Goal: Task Accomplishment & Management: Use online tool/utility

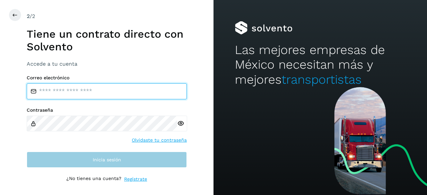
type input "**********"
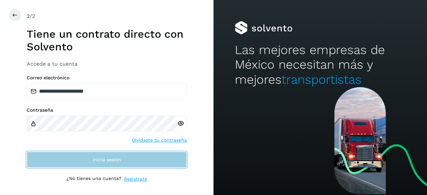
click at [106, 162] on span "Inicia sesión" at bounding box center [107, 159] width 28 height 5
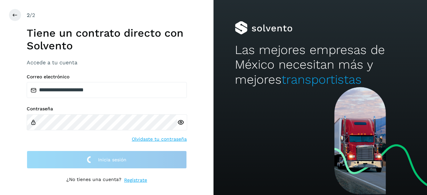
click at [93, 140] on div "Contraseña Olvidaste tu contraseña" at bounding box center [107, 124] width 160 height 36
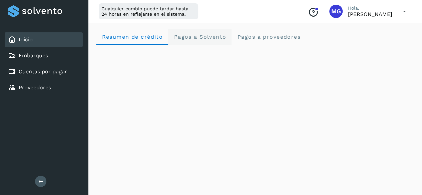
click at [208, 32] on Solvento "Pagos a Solvento" at bounding box center [199, 37] width 63 height 16
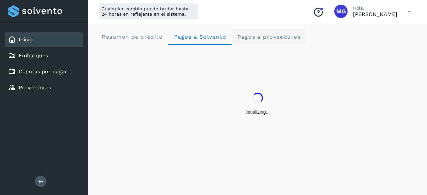
click at [268, 39] on span "Pagos a proveedores" at bounding box center [269, 37] width 64 height 6
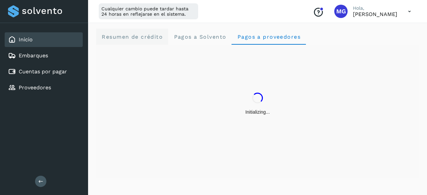
click at [127, 37] on span "Resumen de crédito" at bounding box center [131, 37] width 61 height 6
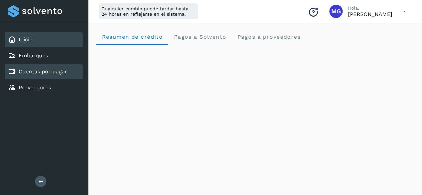
click at [47, 74] on link "Cuentas por pagar" at bounding box center [43, 71] width 48 height 6
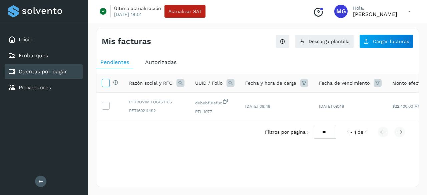
click at [106, 85] on icon at bounding box center [105, 82] width 7 height 7
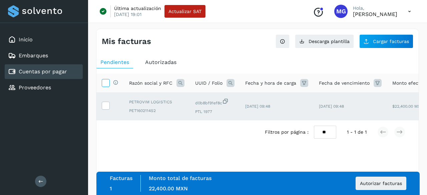
click at [106, 86] on icon at bounding box center [105, 82] width 7 height 7
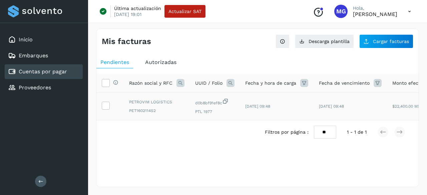
scroll to position [0, 113]
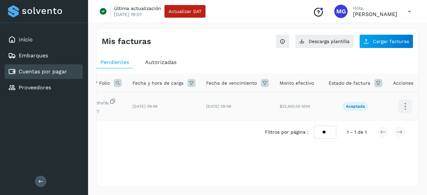
click at [403, 108] on icon at bounding box center [405, 107] width 16 height 16
click at [304, 77] on div at bounding box center [213, 97] width 427 height 195
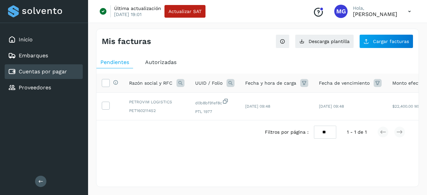
click at [160, 58] on div "Autorizadas" at bounding box center [160, 62] width 39 height 12
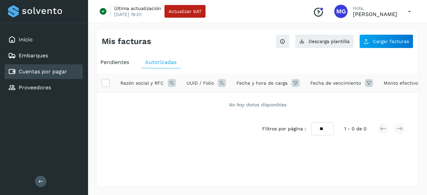
click at [122, 62] on span "Pendientes" at bounding box center [114, 62] width 29 height 6
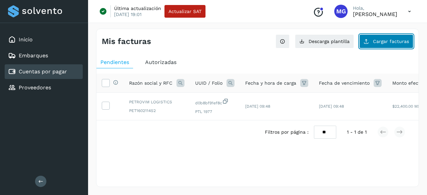
click at [379, 44] on span "Cargar facturas" at bounding box center [391, 41] width 36 height 5
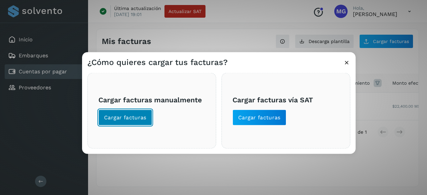
click at [145, 115] on button "Cargar facturas" at bounding box center [125, 117] width 54 height 16
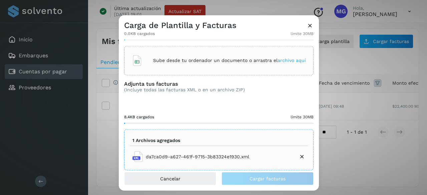
scroll to position [42, 0]
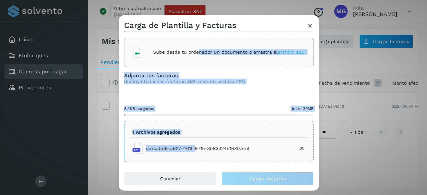
drag, startPoint x: 194, startPoint y: 146, endPoint x: 196, endPoint y: 49, distance: 97.4
click at [196, 49] on div "Carga tu archivo (csv, xls, xlsx) 0.0KB cargados límite 30MB Sube desde tu orde…" at bounding box center [219, 101] width 200 height 142
click at [207, 105] on div "8.4KB cargados límite 30MB" at bounding box center [218, 107] width 189 height 15
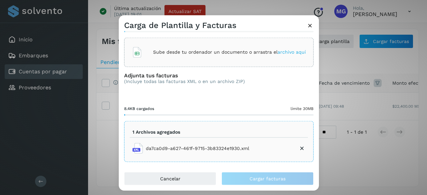
click at [173, 136] on li "1 Archivos agregados" at bounding box center [219, 131] width 178 height 11
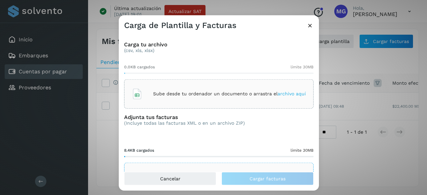
click at [291, 96] on span "archivo aquí" at bounding box center [291, 93] width 28 height 5
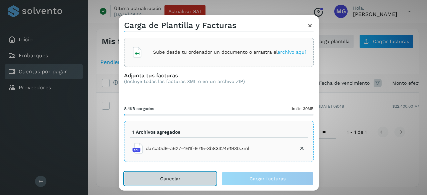
click at [173, 180] on span "Cancelar" at bounding box center [170, 178] width 20 height 5
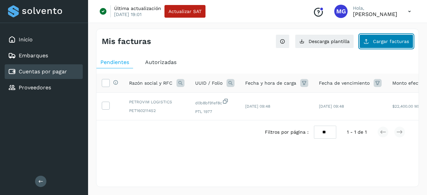
click at [371, 42] on button "Cargar facturas" at bounding box center [386, 41] width 54 height 14
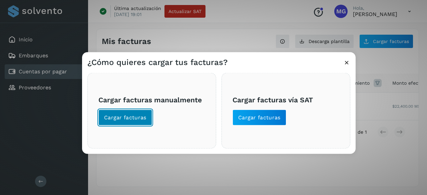
click at [139, 122] on button "Cargar facturas" at bounding box center [125, 117] width 54 height 16
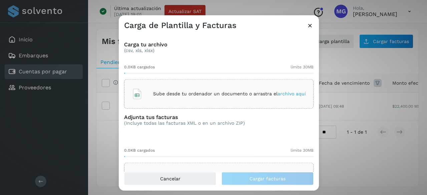
click at [148, 92] on div "Sube desde tu ordenador un documento o arrastra el archivo aquí" at bounding box center [219, 94] width 174 height 18
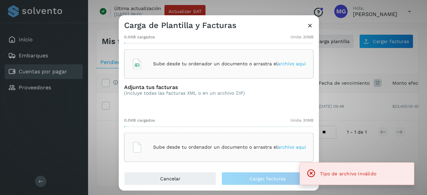
click at [172, 142] on div "Sube desde tu ordenador un documento o arrastra el archivo aquí" at bounding box center [219, 147] width 174 height 18
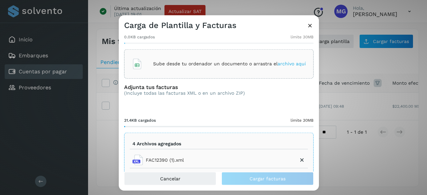
scroll to position [98, 0]
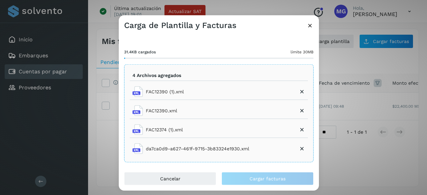
click at [298, 92] on icon at bounding box center [301, 91] width 7 height 7
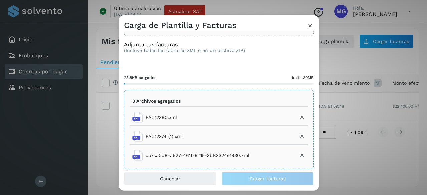
scroll to position [72, 0]
click at [174, 115] on span "FAC12390.xml" at bounding box center [161, 118] width 31 height 7
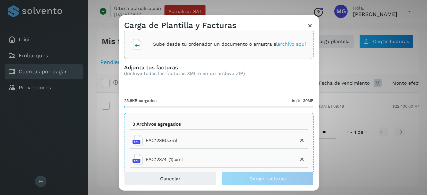
scroll to position [79, 0]
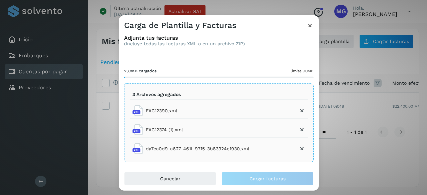
click at [181, 122] on li "FAC12390.xml" at bounding box center [219, 130] width 178 height 16
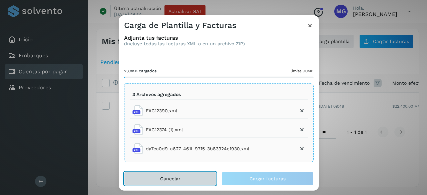
click at [163, 172] on button "Cancelar" at bounding box center [170, 178] width 92 height 13
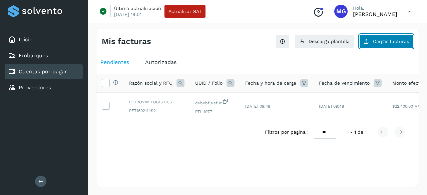
click at [384, 43] on span "Cargar facturas" at bounding box center [391, 41] width 36 height 5
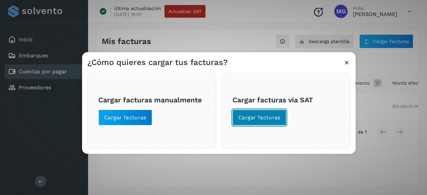
click at [265, 121] on button "Cargar facturas" at bounding box center [259, 117] width 54 height 16
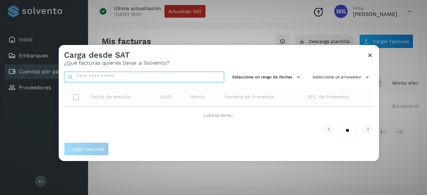
click at [131, 78] on input "text" at bounding box center [144, 76] width 160 height 11
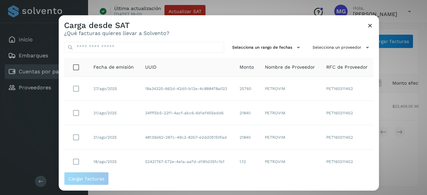
click at [130, 39] on div "Selecciona un rango de fechas Selecciona un proveedor Fecha de emisión UUID Mon…" at bounding box center [219, 104] width 320 height 136
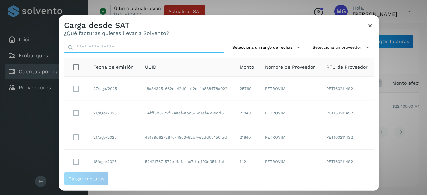
click at [138, 42] on input "text" at bounding box center [144, 47] width 160 height 11
paste input "**********"
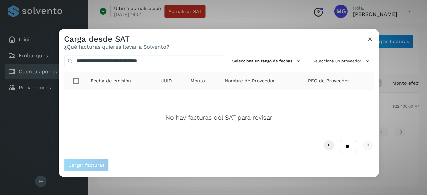
type input "**********"
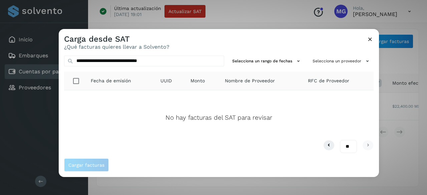
click at [370, 43] on button at bounding box center [369, 40] width 7 height 8
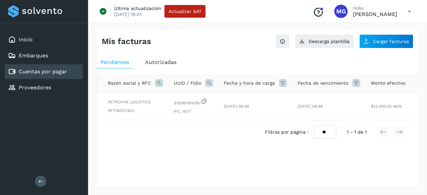
scroll to position [0, 0]
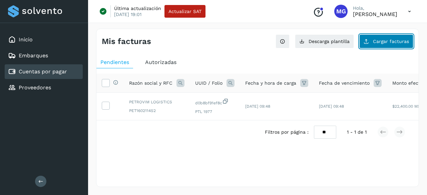
click at [370, 40] on button "Cargar facturas" at bounding box center [386, 41] width 54 height 14
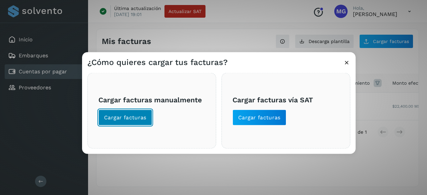
click at [128, 118] on span "Cargar facturas" at bounding box center [125, 117] width 42 height 7
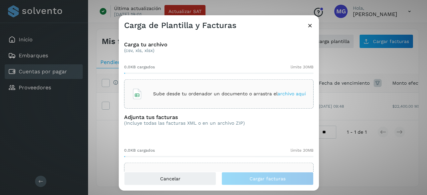
scroll to position [30, 0]
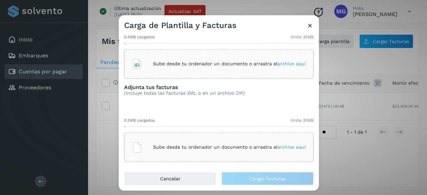
click at [207, 138] on div "Sube desde tu ordenador un documento o arrastra el archivo aquí" at bounding box center [219, 147] width 174 height 18
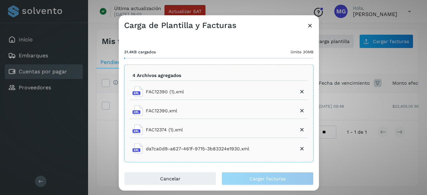
scroll to position [0, 0]
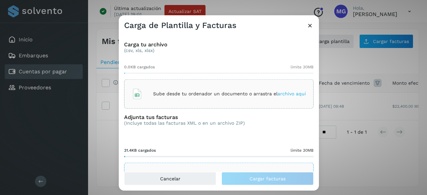
click at [143, 48] on p "(csv, xls, xlsx)" at bounding box center [218, 50] width 189 height 6
click at [221, 63] on div "0.0KB cargados límite 30MB" at bounding box center [218, 65] width 189 height 15
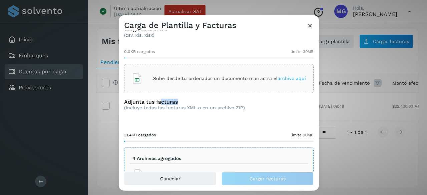
drag, startPoint x: 162, startPoint y: 100, endPoint x: 194, endPoint y: 104, distance: 32.3
click at [194, 104] on h3 "Adjunta tus facturas" at bounding box center [184, 101] width 121 height 6
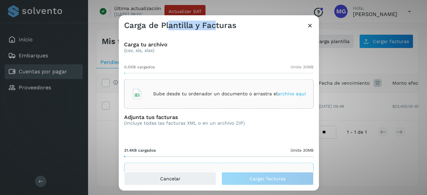
drag, startPoint x: 168, startPoint y: 28, endPoint x: 215, endPoint y: 27, distance: 47.4
click at [215, 27] on h3 "Carga de Plantilla y Facturas" at bounding box center [180, 25] width 112 height 10
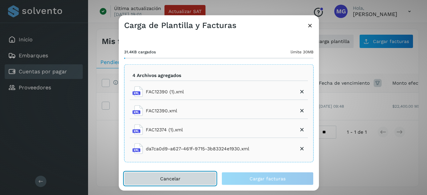
click at [185, 180] on button "Cancelar" at bounding box center [170, 178] width 92 height 13
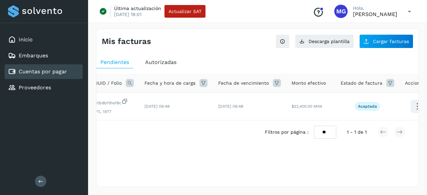
scroll to position [0, 113]
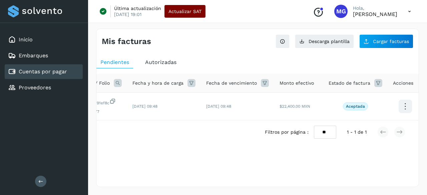
click at [193, 14] on span "Actualizar SAT" at bounding box center [184, 11] width 33 height 5
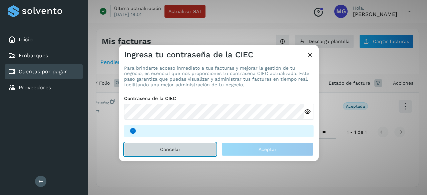
click at [175, 148] on span "Cancelar" at bounding box center [170, 149] width 20 height 5
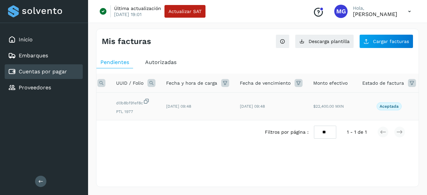
scroll to position [0, 0]
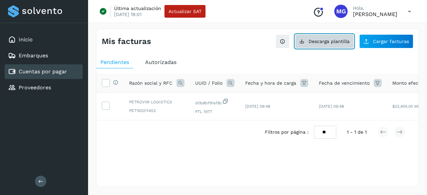
click at [330, 40] on span "Descarga plantilla" at bounding box center [328, 41] width 41 height 5
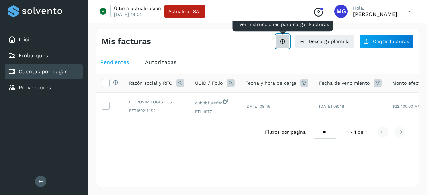
click at [284, 40] on icon at bounding box center [282, 41] width 5 height 5
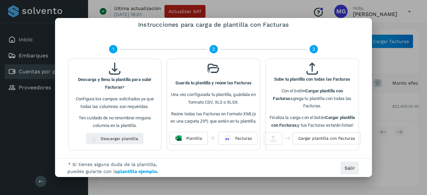
click at [284, 40] on div "Instrucciones para carga de plantilla con Facturas 1 2 3 Descarga y llena la pl…" at bounding box center [213, 97] width 317 height 159
click at [348, 172] on button "Salir" at bounding box center [349, 167] width 19 height 13
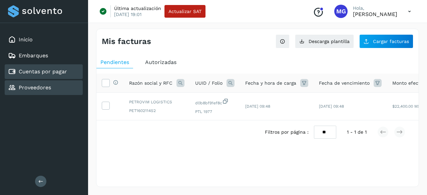
click at [45, 86] on link "Proveedores" at bounding box center [35, 87] width 32 height 6
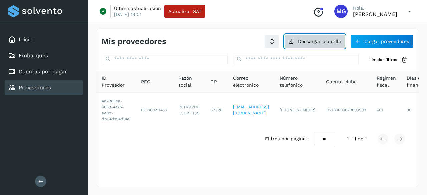
click at [330, 36] on button "Descargar plantilla" at bounding box center [314, 41] width 61 height 14
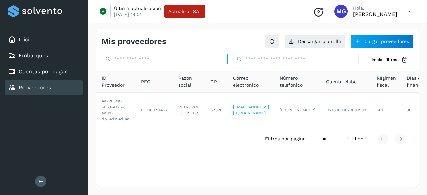
click at [169, 59] on input "text" at bounding box center [165, 59] width 126 height 11
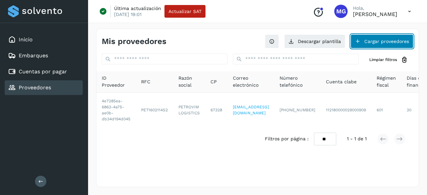
click at [356, 41] on icon at bounding box center [357, 41] width 5 height 5
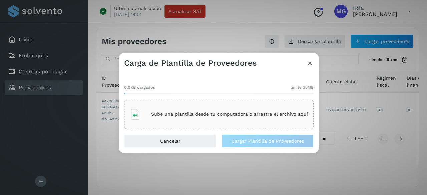
click at [214, 114] on p "Sube una plantilla desde tu computadora o arrastra el archivo aquí" at bounding box center [229, 114] width 157 height 6
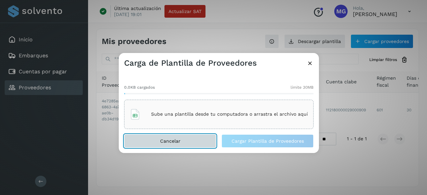
click at [174, 139] on span "Cancelar" at bounding box center [170, 141] width 20 height 5
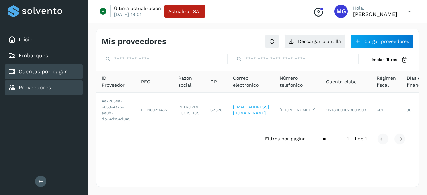
click at [58, 72] on link "Cuentas por pagar" at bounding box center [43, 71] width 48 height 6
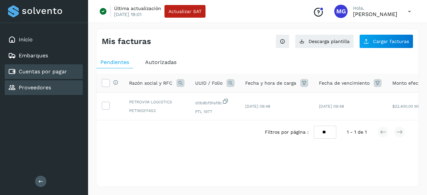
click at [55, 84] on div "Proveedores" at bounding box center [44, 87] width 78 height 15
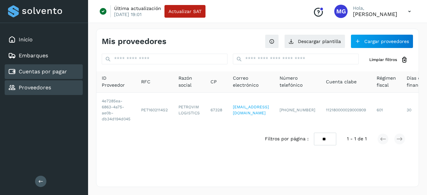
click at [51, 71] on link "Cuentas por pagar" at bounding box center [43, 71] width 48 height 6
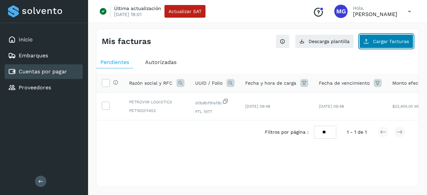
click at [373, 35] on button "Cargar facturas" at bounding box center [386, 41] width 54 height 14
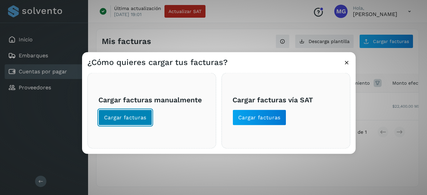
click at [141, 118] on span "Cargar facturas" at bounding box center [125, 117] width 42 height 7
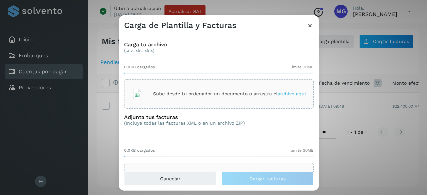
scroll to position [30, 0]
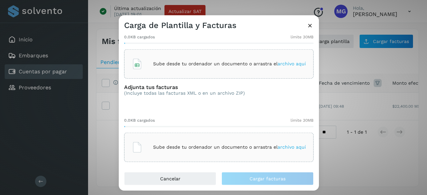
click at [189, 144] on p "Sube desde tu ordenador un documento o arrastra el archivo aquí" at bounding box center [229, 147] width 153 height 6
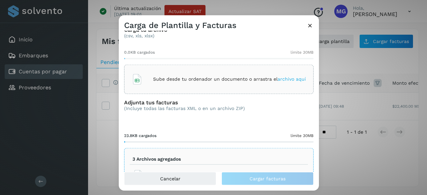
scroll to position [13, 0]
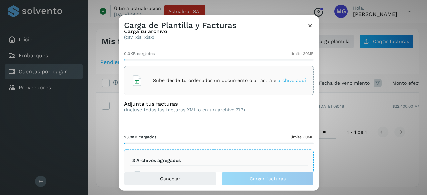
click at [210, 81] on p "Sube desde tu ordenador un documento o arrastra el archivo aquí" at bounding box center [229, 81] width 153 height 6
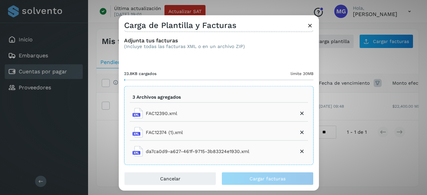
scroll to position [79, 0]
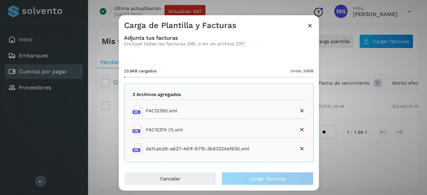
click at [299, 108] on icon at bounding box center [301, 110] width 7 height 7
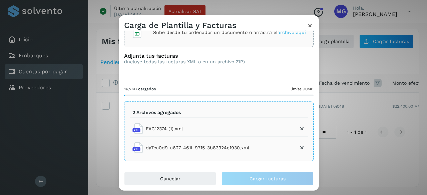
scroll to position [61, 0]
click at [298, 115] on li "2 Archivos agregados" at bounding box center [219, 112] width 178 height 11
click at [298, 126] on icon at bounding box center [301, 129] width 7 height 7
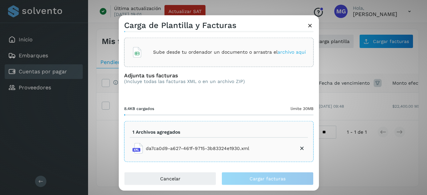
click at [298, 145] on icon at bounding box center [301, 148] width 7 height 7
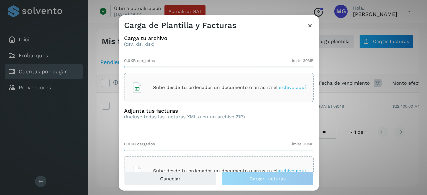
scroll to position [30, 0]
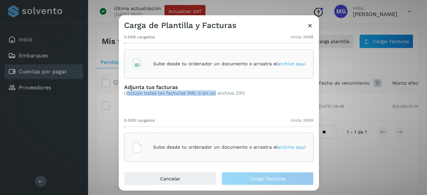
drag, startPoint x: 127, startPoint y: 94, endPoint x: 213, endPoint y: 94, distance: 86.4
click at [213, 94] on p "(Incluye todas las facturas XML o en un archivo ZIP)" at bounding box center [184, 93] width 121 height 6
click at [207, 98] on div "Adjunta tus facturas (Incluye todas las facturas XML o en un archivo ZIP)" at bounding box center [184, 92] width 121 height 17
click at [211, 93] on p "(Incluye todas las facturas XML o en un archivo ZIP)" at bounding box center [184, 93] width 121 height 6
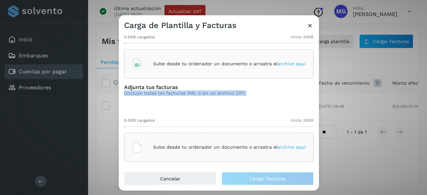
click at [211, 93] on p "(Incluye todas las facturas XML o en un archivo ZIP)" at bounding box center [184, 93] width 121 height 6
click at [219, 96] on div "Adjunta tus facturas (Incluye todas las facturas XML o en un archivo ZIP)" at bounding box center [184, 92] width 121 height 17
click at [210, 144] on p "Sube desde tu ordenador un documento o arrastra el archivo aquí" at bounding box center [229, 147] width 153 height 6
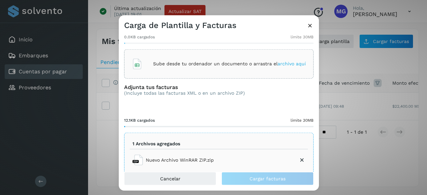
scroll to position [42, 0]
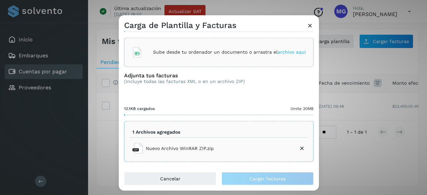
click at [298, 149] on icon at bounding box center [301, 148] width 7 height 7
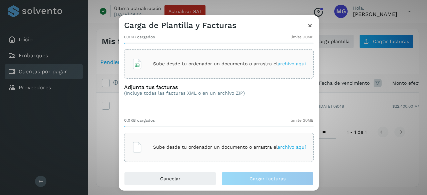
click at [309, 28] on icon at bounding box center [309, 25] width 7 height 7
